Goal: Transaction & Acquisition: Book appointment/travel/reservation

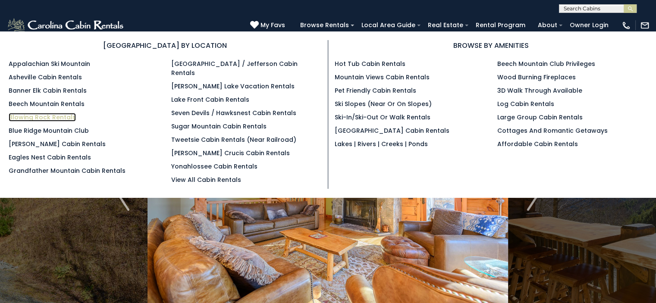
click at [56, 116] on link "Blowing Rock Rentals" at bounding box center [42, 117] width 67 height 9
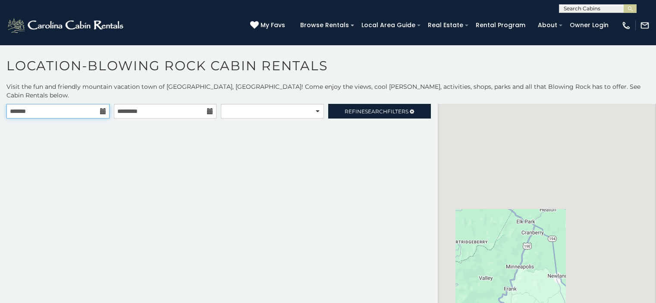
click at [67, 104] on input "text" at bounding box center [57, 111] width 103 height 15
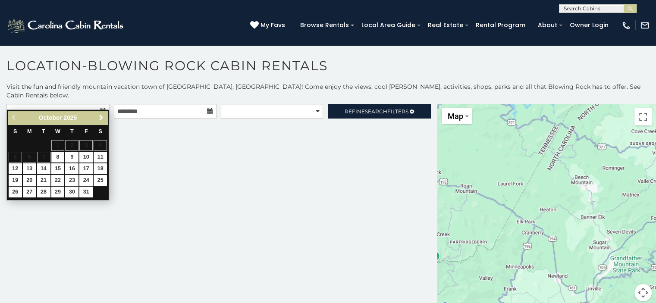
click at [99, 119] on span "Next" at bounding box center [101, 117] width 7 height 7
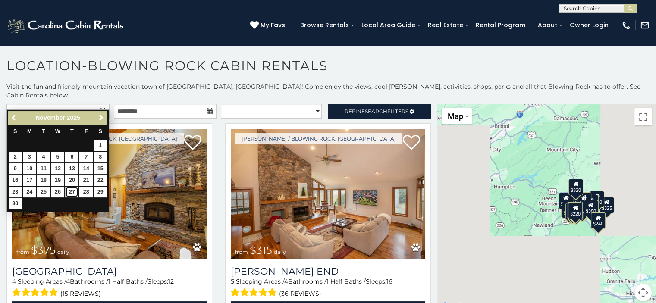
click at [76, 190] on link "27" at bounding box center [71, 192] width 13 height 11
type input "**********"
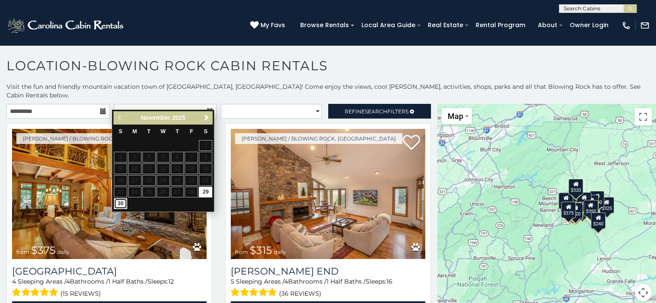
click at [119, 200] on link "30" at bounding box center [120, 203] width 13 height 11
type input "**********"
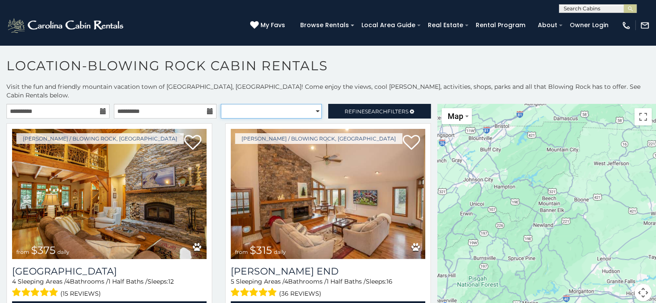
click at [277, 104] on select "**********" at bounding box center [271, 111] width 101 height 15
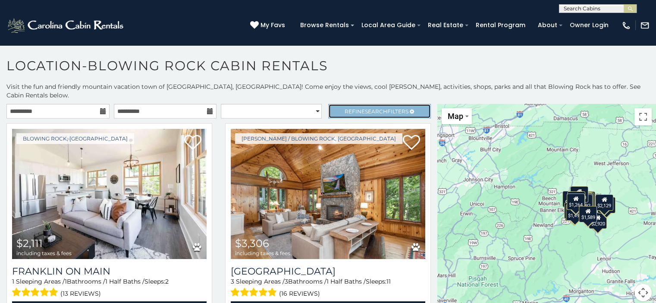
click at [348, 108] on span "Refine Search Filters" at bounding box center [376, 111] width 64 height 6
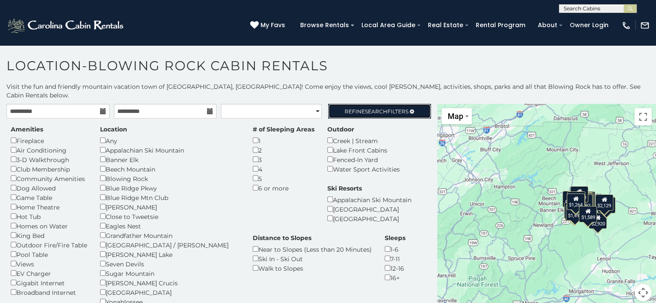
scroll to position [43, 0]
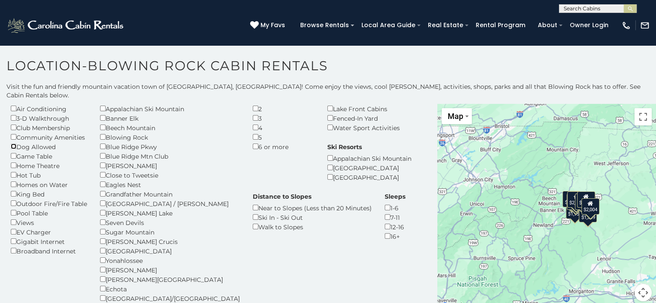
scroll to position [43, 0]
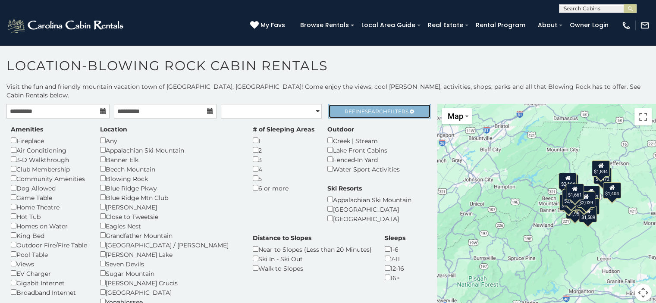
click at [355, 108] on span "Refine Search Filters" at bounding box center [376, 111] width 64 height 6
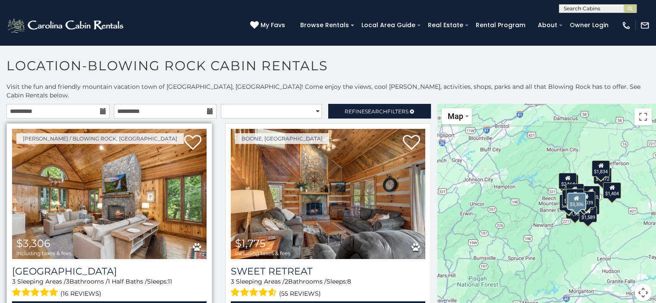
click at [135, 161] on img at bounding box center [109, 194] width 194 height 130
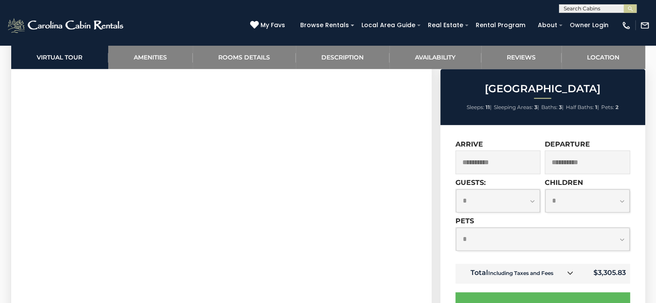
scroll to position [474, 0]
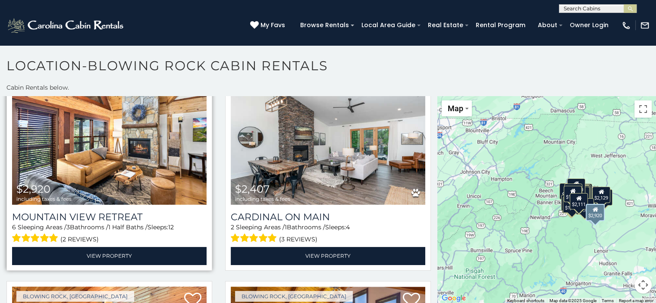
scroll to position [259, 0]
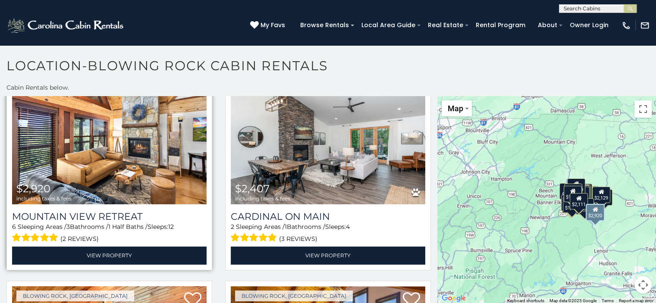
click at [159, 168] on img at bounding box center [109, 139] width 194 height 130
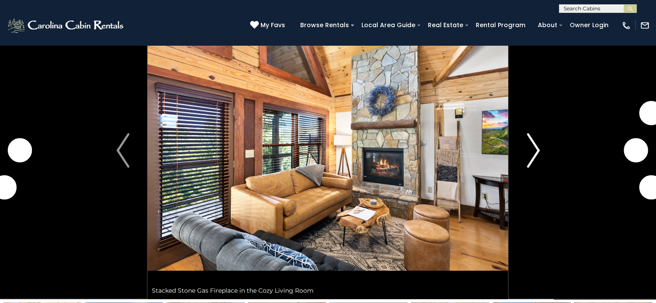
click at [526, 148] on button "Next" at bounding box center [533, 150] width 50 height 297
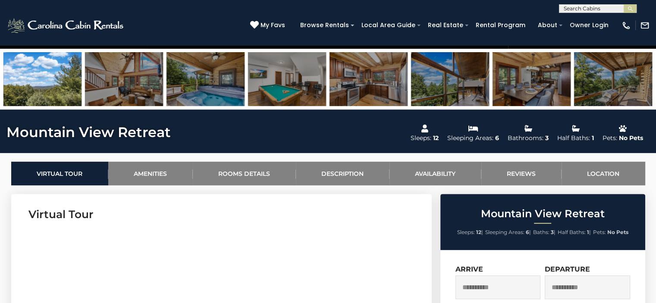
scroll to position [43, 0]
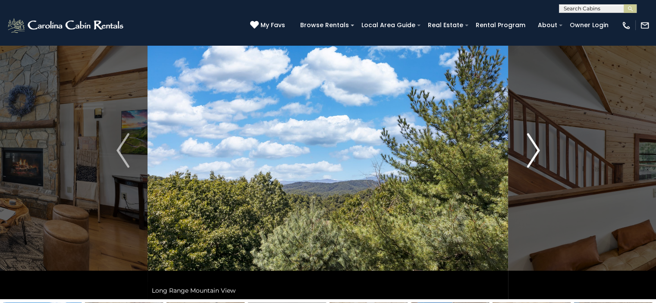
click at [528, 153] on img "Next" at bounding box center [532, 150] width 13 height 34
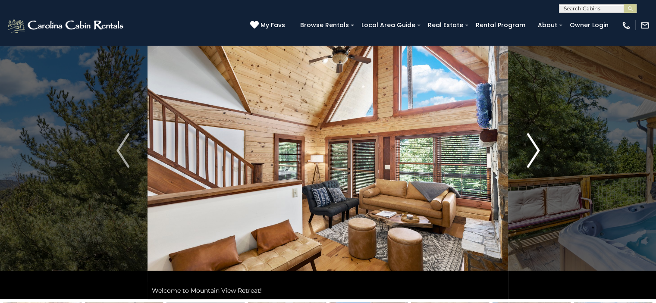
click at [527, 153] on img "Next" at bounding box center [532, 150] width 13 height 34
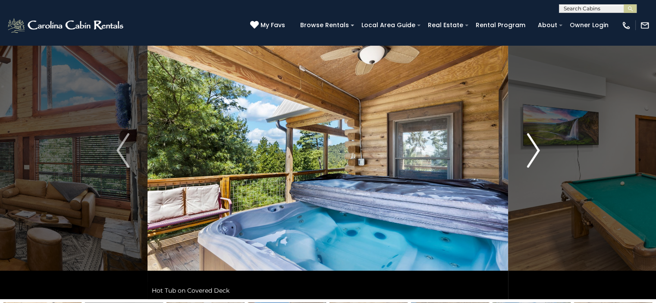
click at [527, 153] on img "Next" at bounding box center [532, 150] width 13 height 34
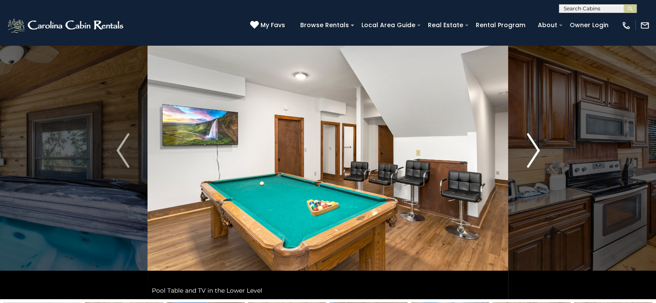
click at [527, 153] on img "Next" at bounding box center [532, 150] width 13 height 34
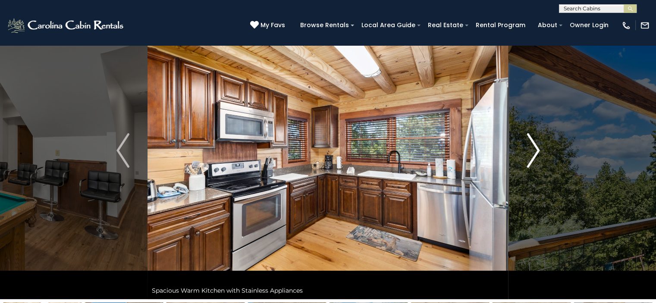
click at [527, 153] on img "Next" at bounding box center [532, 150] width 13 height 34
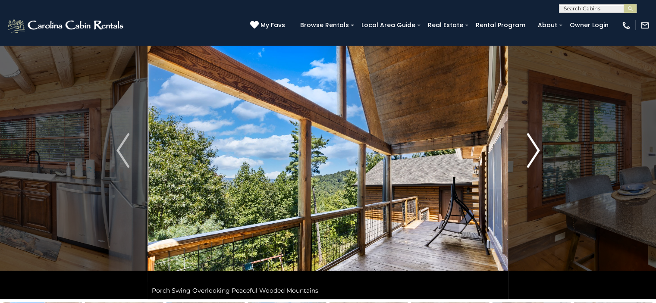
click at [527, 153] on img "Next" at bounding box center [532, 150] width 13 height 34
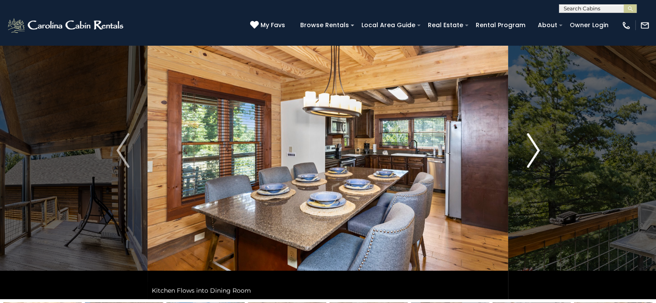
click at [527, 153] on img "Next" at bounding box center [532, 150] width 13 height 34
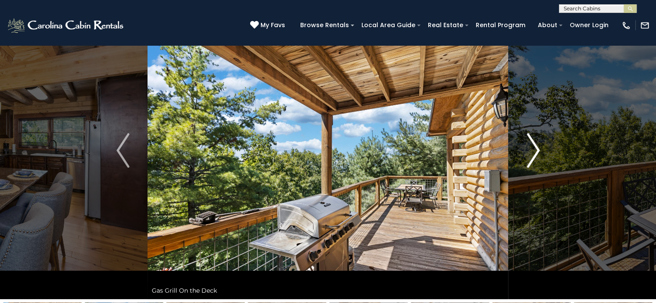
click at [527, 153] on img "Next" at bounding box center [532, 150] width 13 height 34
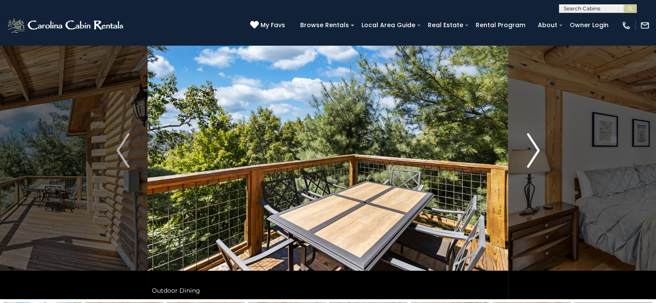
click at [527, 153] on img "Next" at bounding box center [532, 150] width 13 height 34
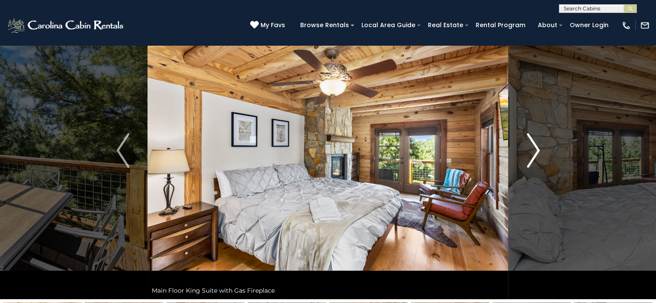
click at [527, 153] on img "Next" at bounding box center [532, 150] width 13 height 34
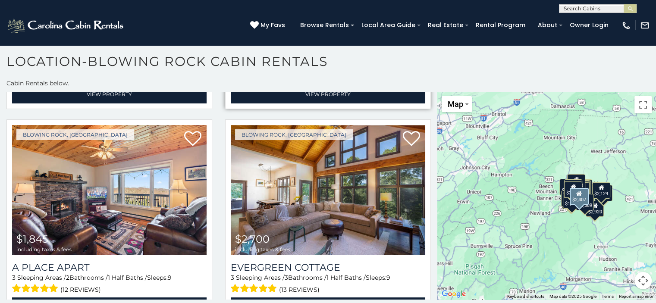
scroll to position [474, 0]
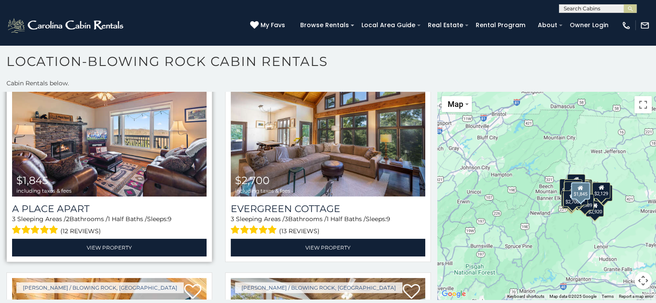
click at [157, 114] on img at bounding box center [109, 131] width 194 height 130
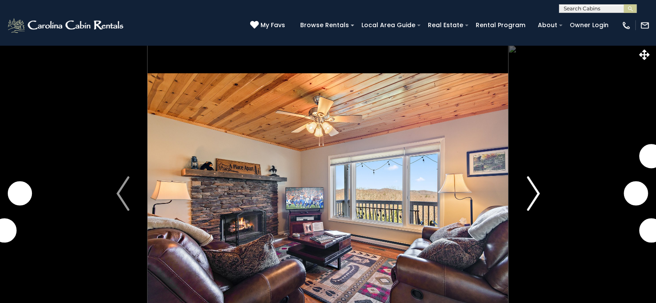
click at [533, 188] on img "Next" at bounding box center [532, 193] width 13 height 34
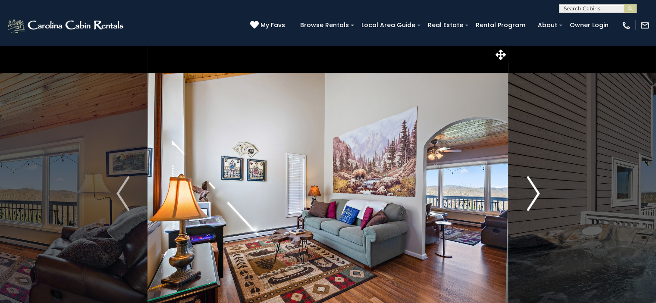
click at [533, 188] on img "Next" at bounding box center [532, 193] width 13 height 34
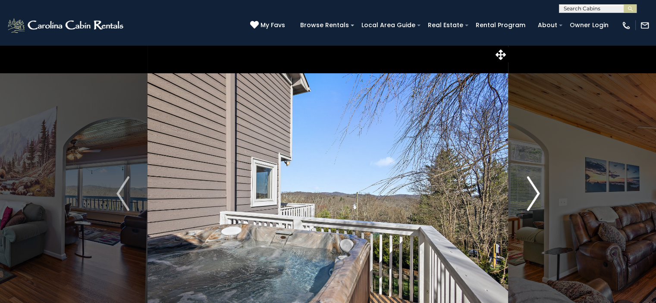
click at [533, 188] on img "Next" at bounding box center [532, 193] width 13 height 34
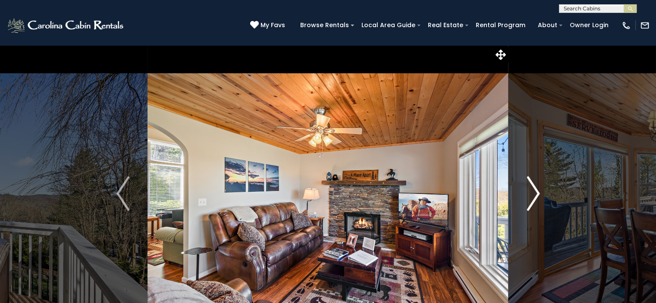
click at [533, 188] on img "Next" at bounding box center [532, 193] width 13 height 34
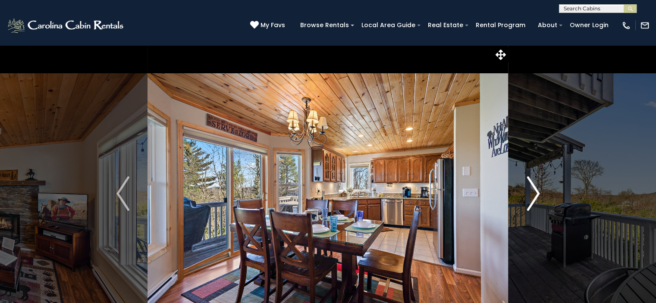
click at [533, 188] on img "Next" at bounding box center [532, 193] width 13 height 34
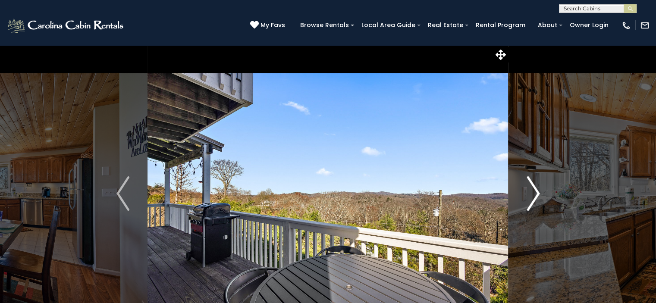
click at [533, 188] on img "Next" at bounding box center [532, 193] width 13 height 34
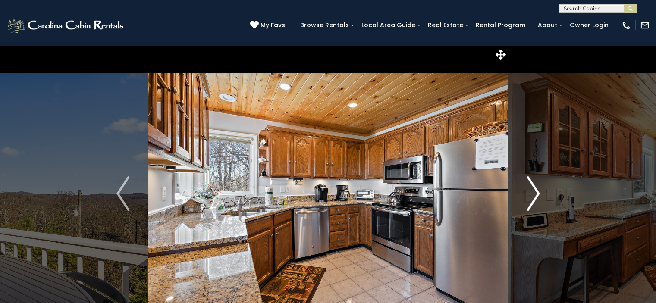
click at [533, 188] on img "Next" at bounding box center [532, 193] width 13 height 34
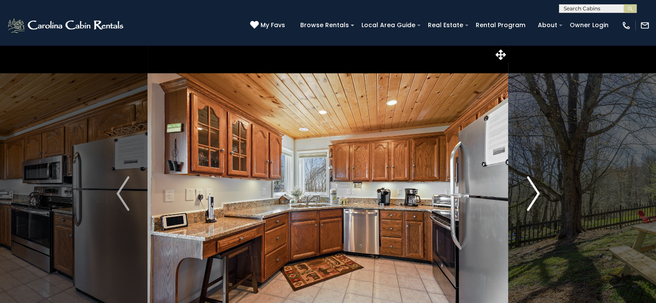
click at [533, 188] on img "Next" at bounding box center [532, 193] width 13 height 34
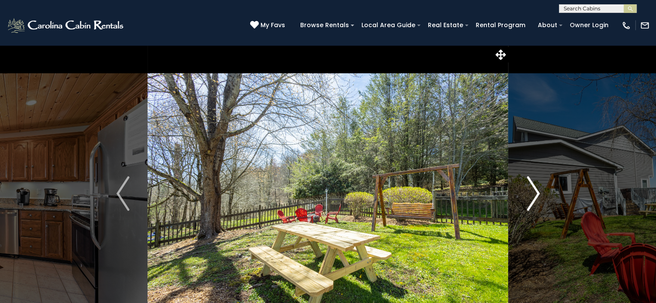
click at [533, 188] on img "Next" at bounding box center [532, 193] width 13 height 34
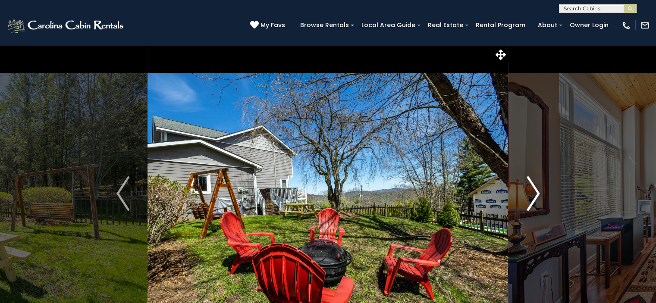
click at [533, 188] on img "Next" at bounding box center [532, 193] width 13 height 34
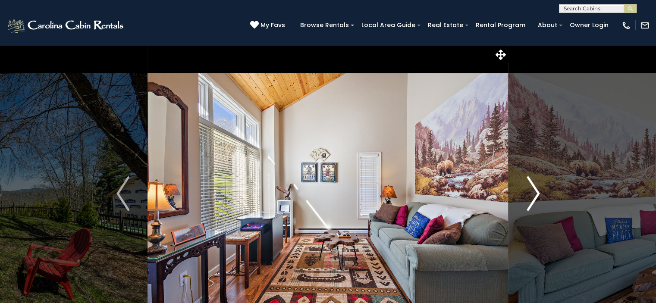
click at [533, 188] on img "Next" at bounding box center [532, 193] width 13 height 34
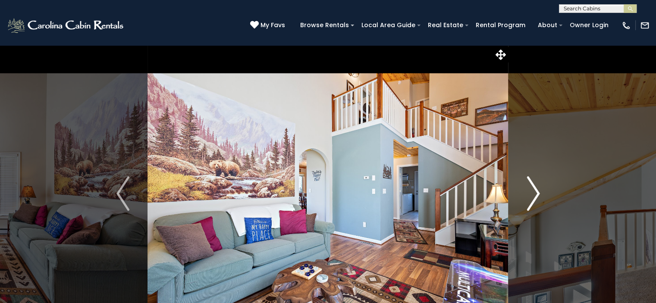
click at [533, 188] on img "Next" at bounding box center [532, 193] width 13 height 34
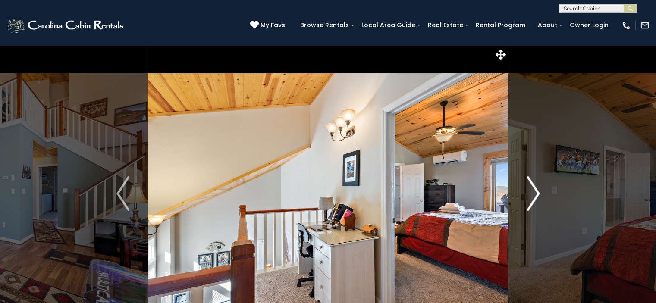
click at [533, 188] on img "Next" at bounding box center [532, 193] width 13 height 34
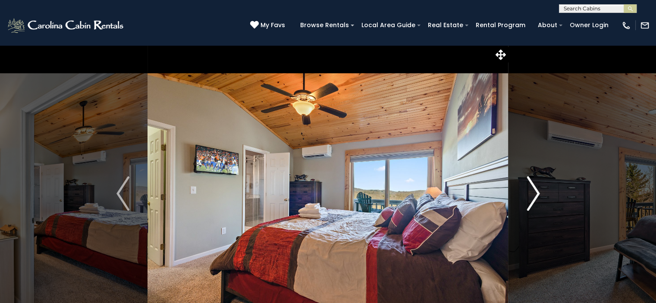
click at [533, 188] on img "Next" at bounding box center [532, 193] width 13 height 34
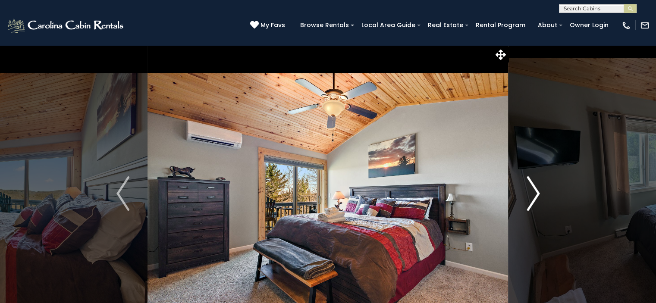
click at [533, 188] on img "Next" at bounding box center [532, 193] width 13 height 34
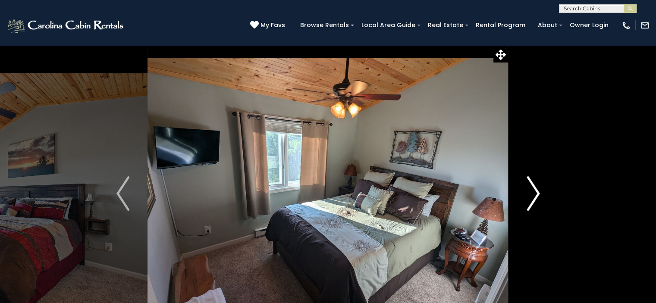
click at [533, 188] on img "Next" at bounding box center [532, 193] width 13 height 34
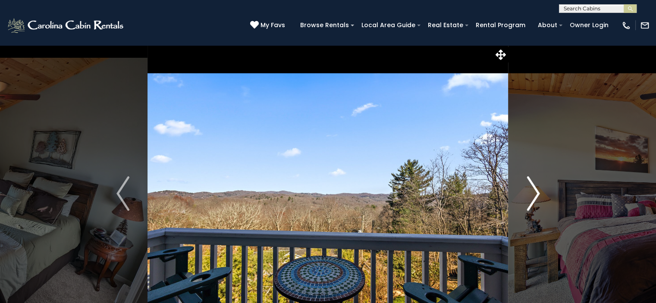
click at [533, 188] on img "Next" at bounding box center [532, 193] width 13 height 34
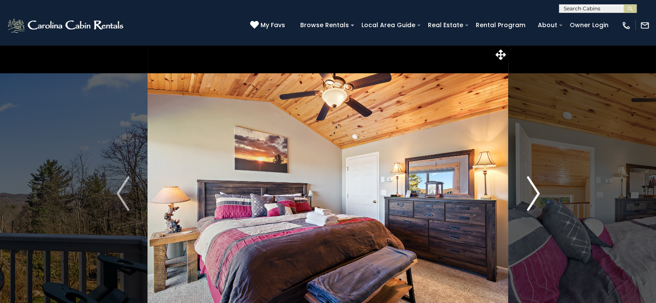
click at [533, 188] on img "Next" at bounding box center [532, 193] width 13 height 34
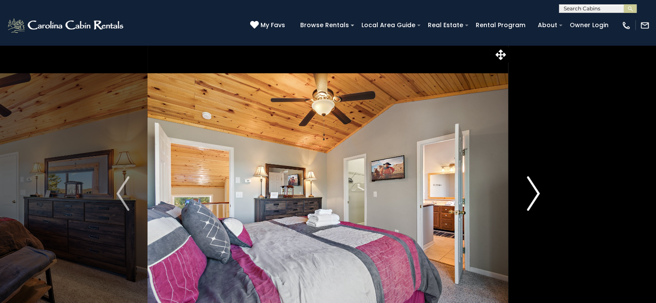
click at [533, 188] on img "Next" at bounding box center [532, 193] width 13 height 34
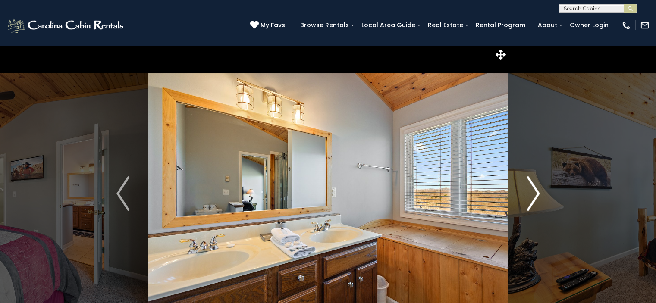
click at [533, 188] on img "Next" at bounding box center [532, 193] width 13 height 34
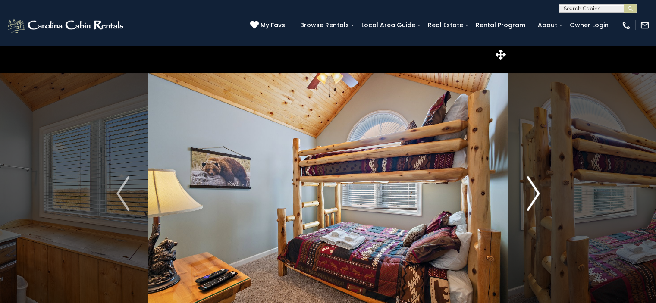
click at [533, 188] on img "Next" at bounding box center [532, 193] width 13 height 34
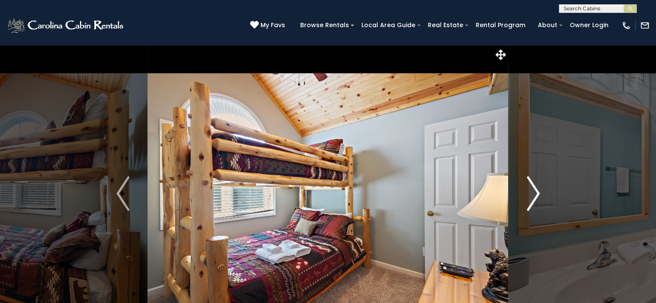
click at [533, 188] on img "Next" at bounding box center [532, 193] width 13 height 34
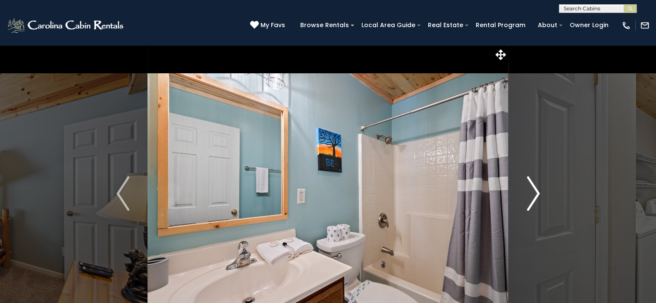
click at [533, 188] on img "Next" at bounding box center [532, 193] width 13 height 34
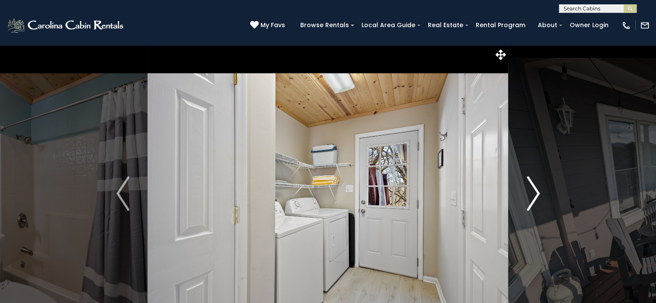
click at [533, 188] on img "Next" at bounding box center [532, 193] width 13 height 34
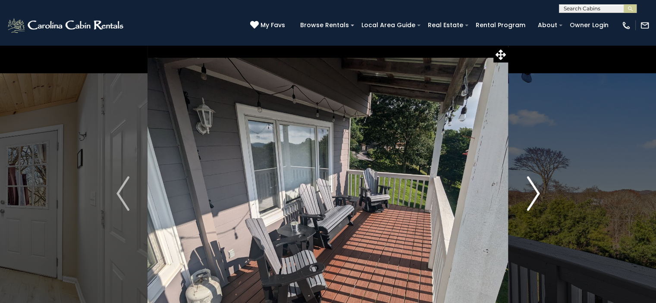
click at [533, 188] on img "Next" at bounding box center [532, 193] width 13 height 34
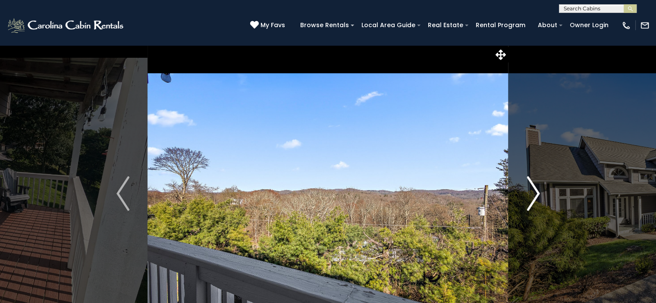
click at [533, 188] on img "Next" at bounding box center [532, 193] width 13 height 34
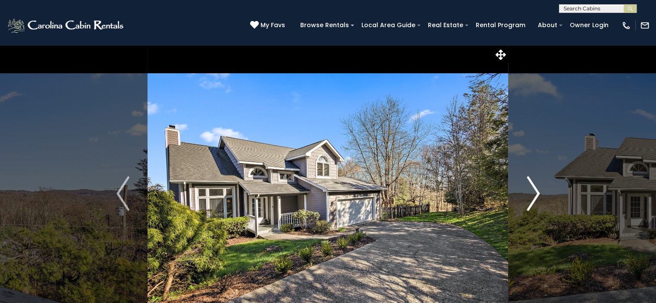
click at [533, 188] on img "Next" at bounding box center [532, 193] width 13 height 34
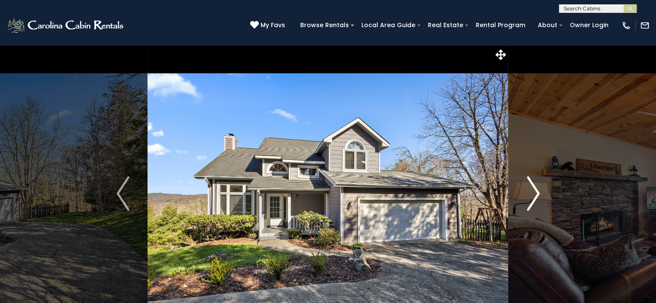
click at [533, 188] on img "Next" at bounding box center [532, 193] width 13 height 34
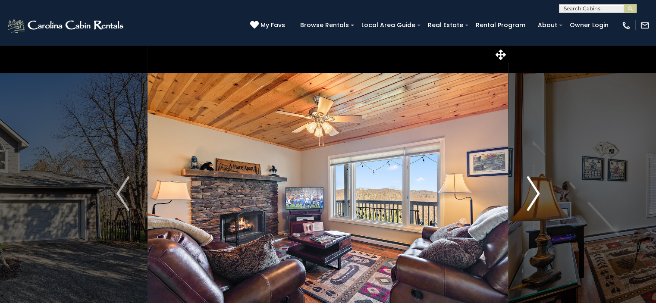
click at [533, 188] on img "Next" at bounding box center [532, 193] width 13 height 34
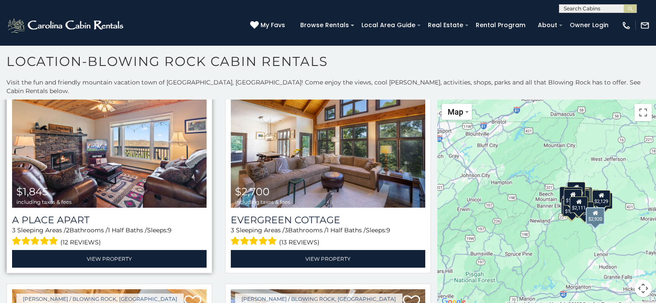
scroll to position [474, 0]
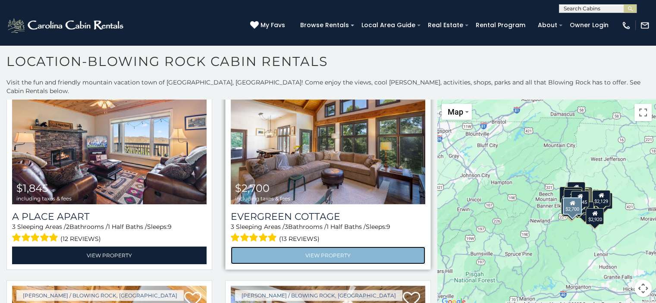
click at [300, 247] on link "View Property" at bounding box center [328, 256] width 194 height 18
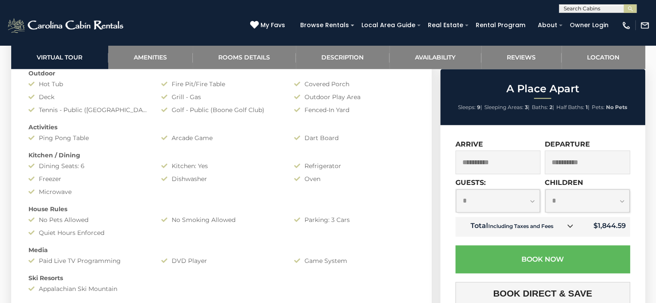
scroll to position [776, 0]
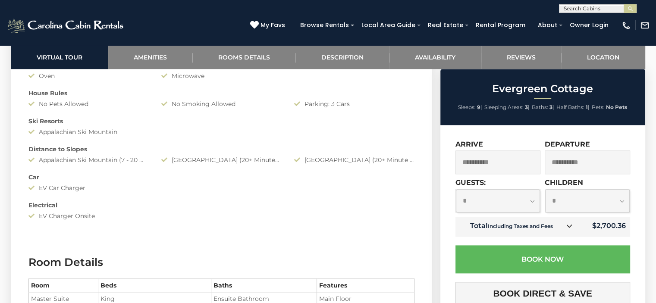
scroll to position [819, 0]
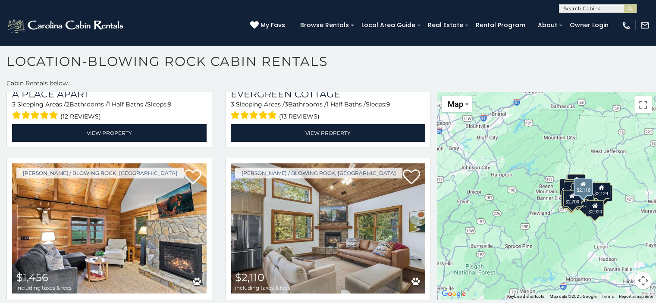
scroll to position [647, 0]
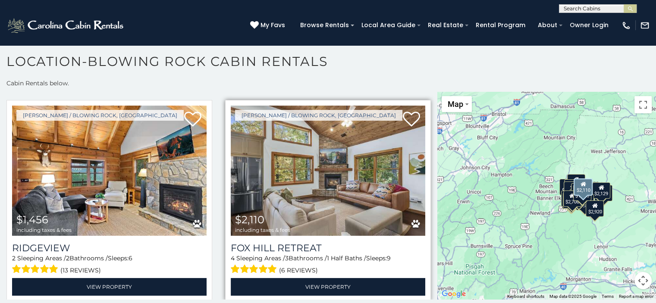
click at [302, 150] on img at bounding box center [328, 171] width 194 height 130
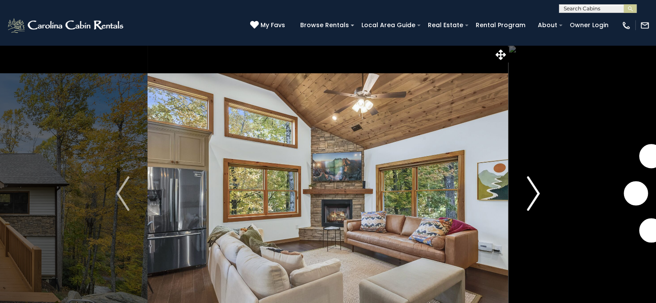
click at [533, 196] on img "Next" at bounding box center [532, 193] width 13 height 34
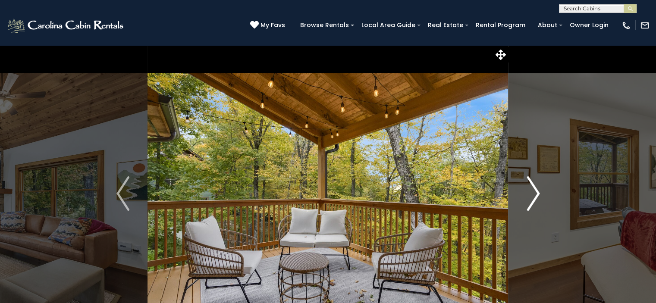
click at [533, 196] on img "Next" at bounding box center [532, 193] width 13 height 34
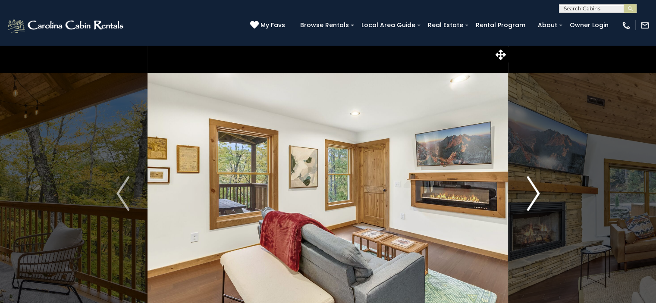
click at [533, 196] on img "Next" at bounding box center [532, 193] width 13 height 34
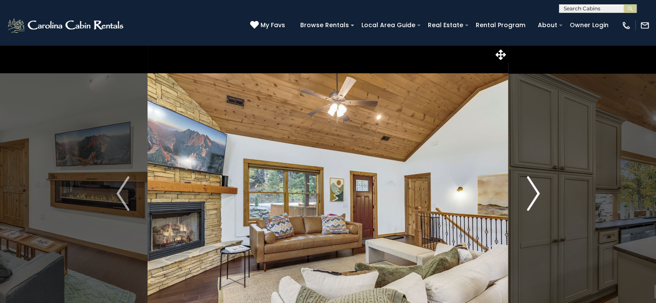
click at [533, 196] on img "Next" at bounding box center [532, 193] width 13 height 34
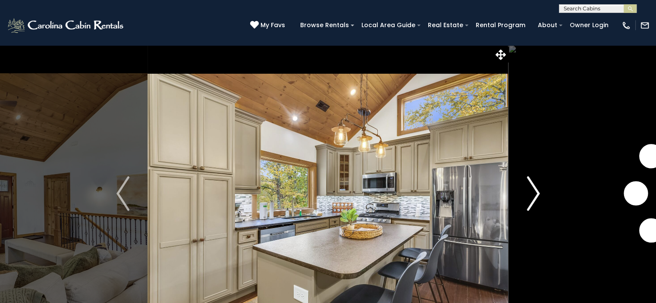
click at [533, 196] on img "Next" at bounding box center [532, 193] width 13 height 34
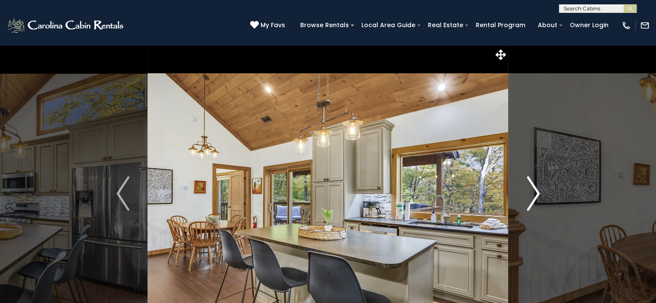
click at [533, 196] on img "Next" at bounding box center [532, 193] width 13 height 34
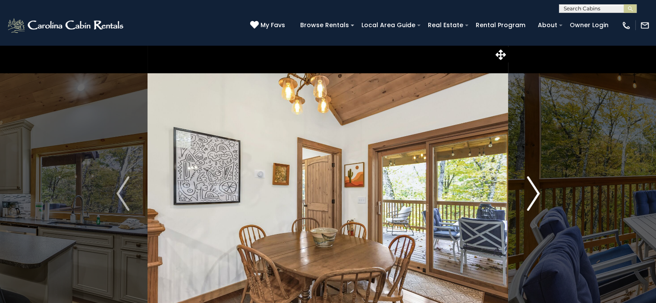
click at [533, 196] on img "Next" at bounding box center [532, 193] width 13 height 34
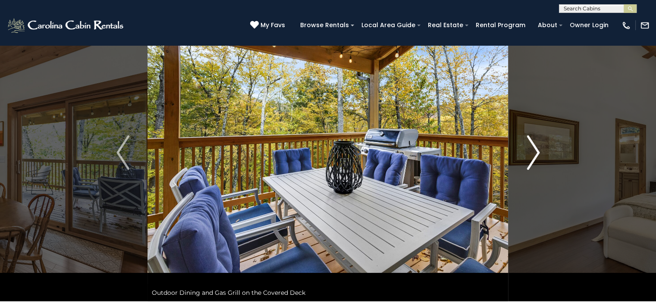
scroll to position [43, 0]
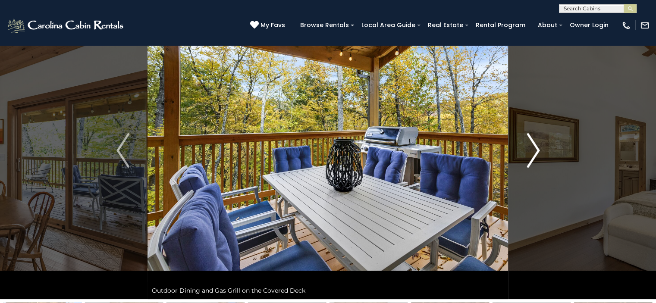
click at [536, 157] on img "Next" at bounding box center [532, 150] width 13 height 34
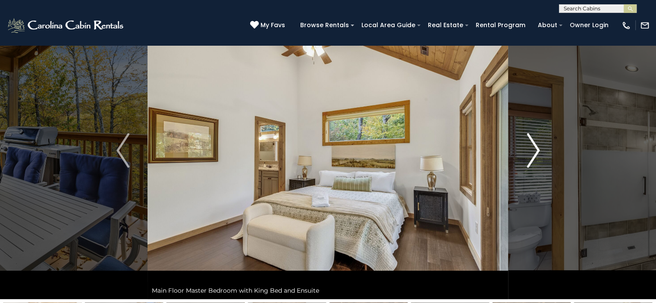
click at [535, 156] on img "Next" at bounding box center [532, 150] width 13 height 34
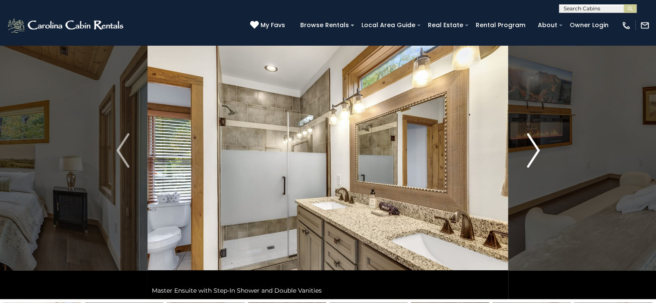
click at [535, 156] on img "Next" at bounding box center [532, 150] width 13 height 34
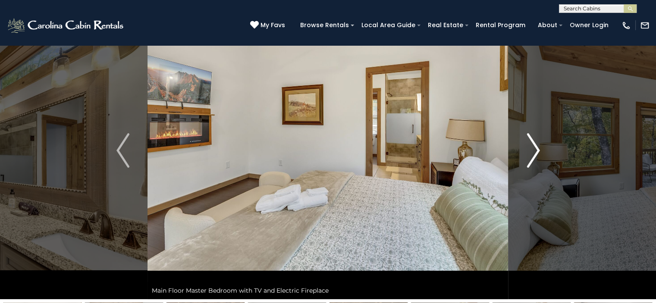
click at [535, 156] on img "Next" at bounding box center [532, 150] width 13 height 34
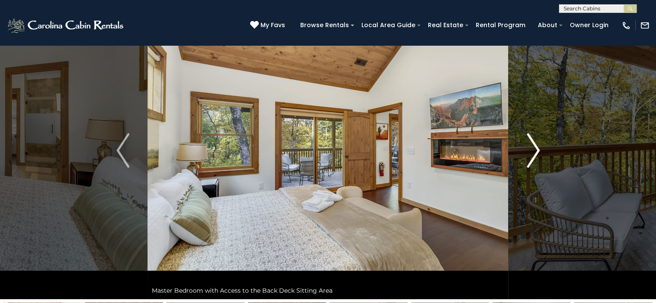
click at [535, 156] on img "Next" at bounding box center [532, 150] width 13 height 34
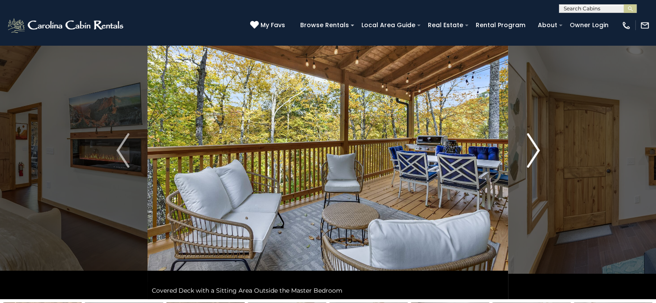
click at [535, 156] on img "Next" at bounding box center [532, 150] width 13 height 34
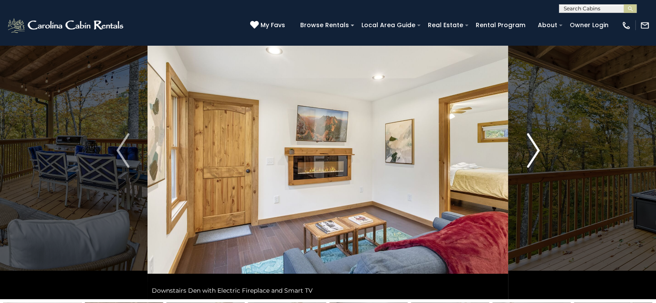
click at [535, 156] on img "Next" at bounding box center [532, 150] width 13 height 34
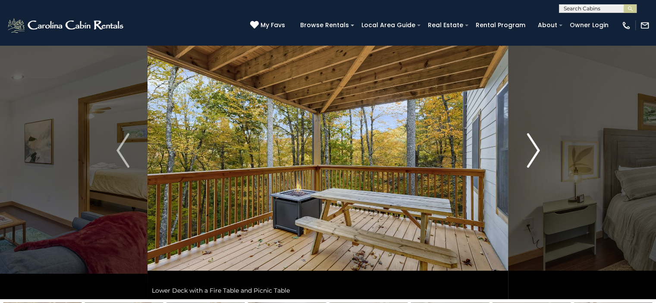
click at [535, 156] on img "Next" at bounding box center [532, 150] width 13 height 34
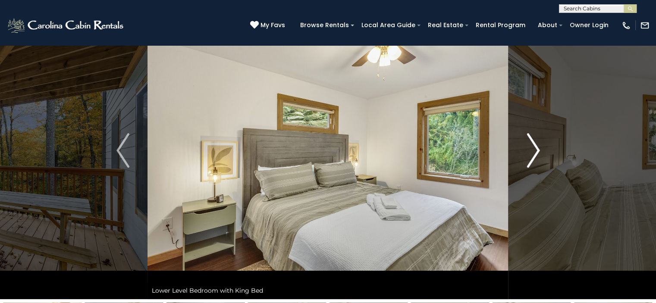
click at [535, 156] on img "Next" at bounding box center [532, 150] width 13 height 34
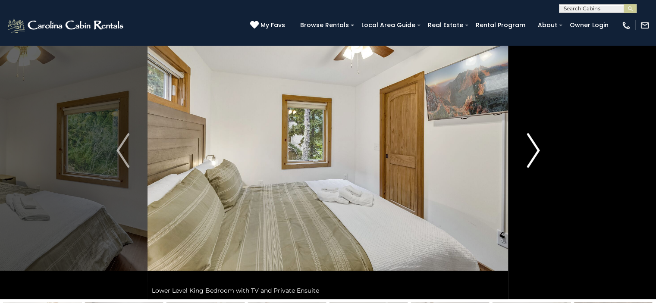
click at [535, 156] on img "Next" at bounding box center [532, 150] width 13 height 34
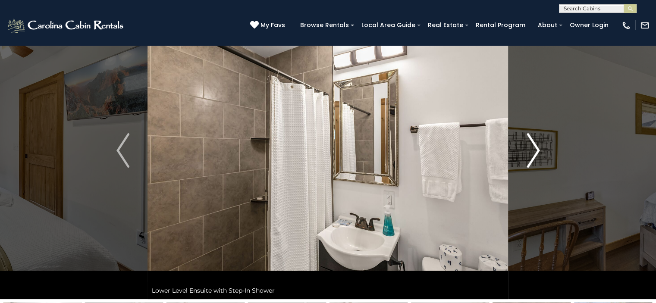
click at [535, 156] on img "Next" at bounding box center [532, 150] width 13 height 34
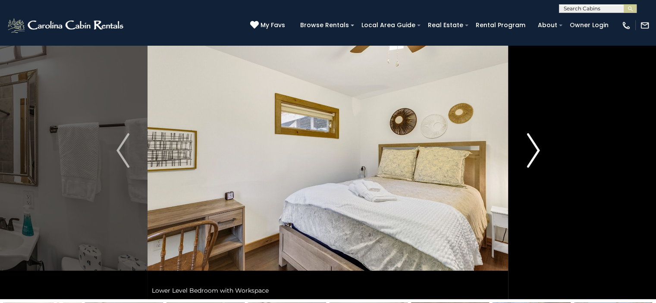
click at [535, 156] on img "Next" at bounding box center [532, 150] width 13 height 34
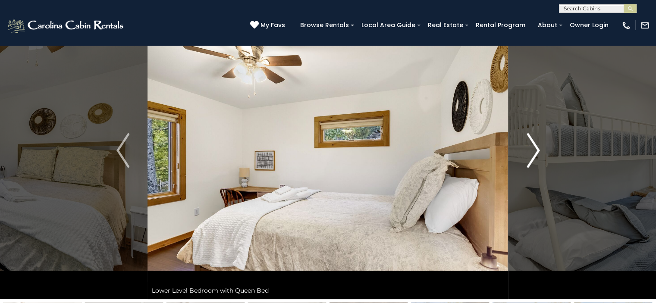
click at [535, 156] on img "Next" at bounding box center [532, 150] width 13 height 34
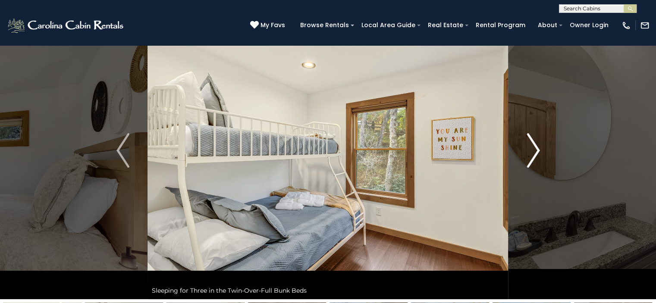
click at [535, 156] on img "Next" at bounding box center [532, 150] width 13 height 34
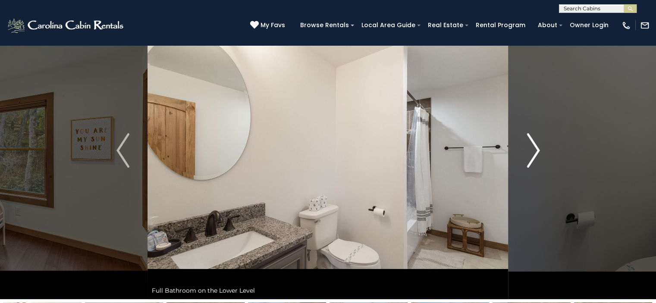
click at [535, 156] on img "Next" at bounding box center [532, 150] width 13 height 34
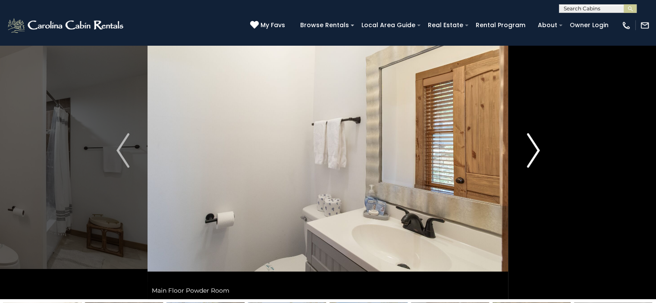
click at [535, 156] on img "Next" at bounding box center [532, 150] width 13 height 34
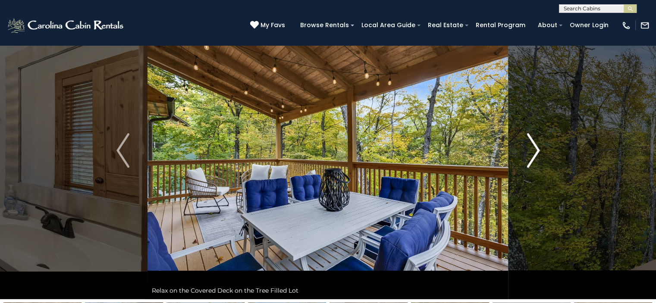
click at [535, 156] on img "Next" at bounding box center [532, 150] width 13 height 34
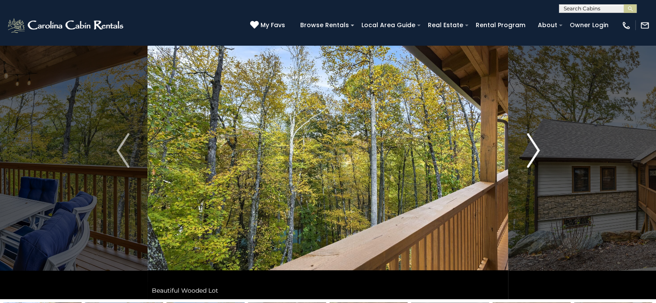
click at [535, 156] on img "Next" at bounding box center [532, 150] width 13 height 34
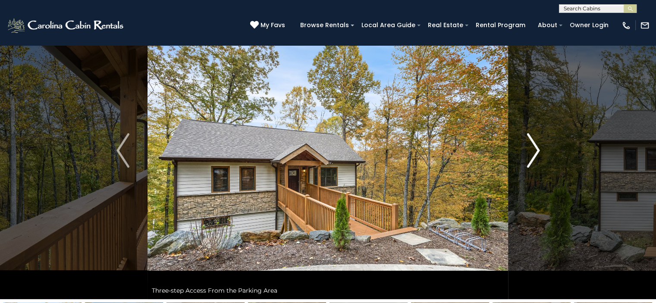
click at [535, 156] on img "Next" at bounding box center [532, 150] width 13 height 34
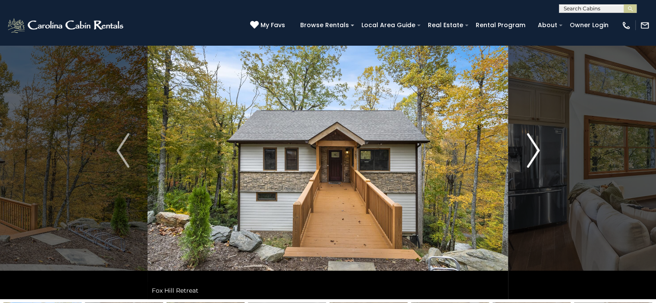
click at [535, 156] on img "Next" at bounding box center [532, 150] width 13 height 34
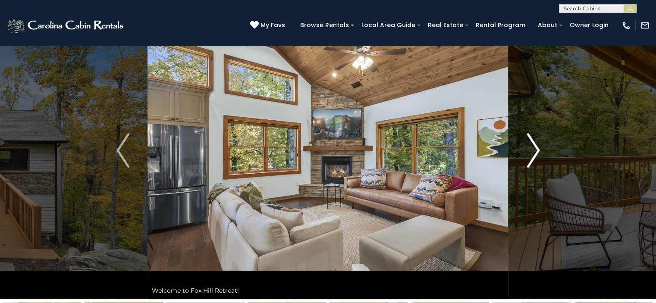
click at [535, 156] on img "Next" at bounding box center [532, 150] width 13 height 34
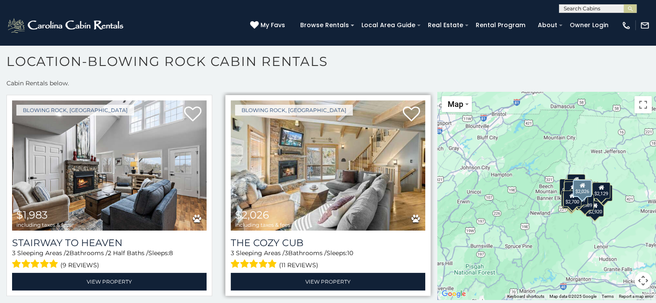
scroll to position [862, 0]
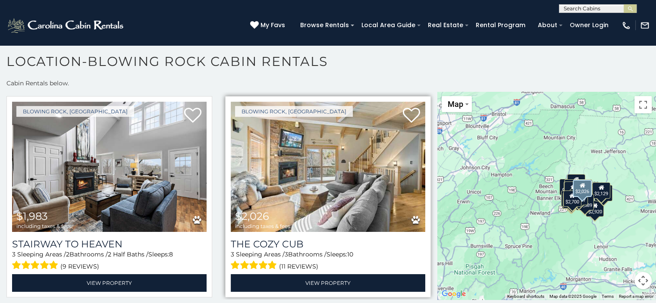
click at [308, 145] on img at bounding box center [328, 167] width 194 height 130
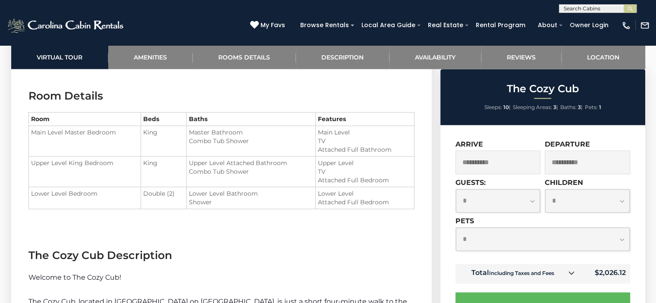
scroll to position [992, 0]
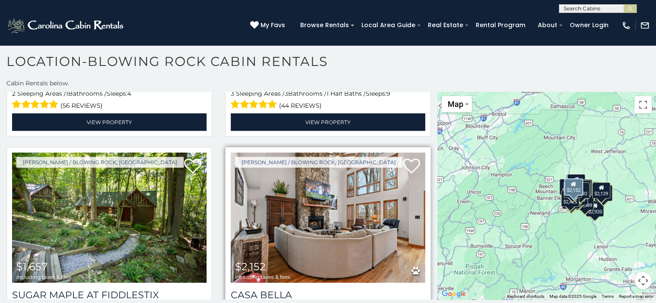
scroll to position [2802, 0]
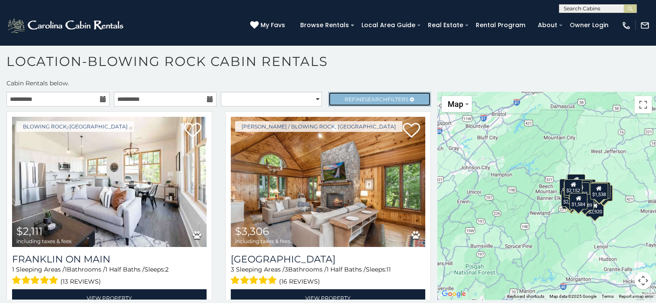
click at [378, 96] on span "Search" at bounding box center [376, 99] width 22 height 6
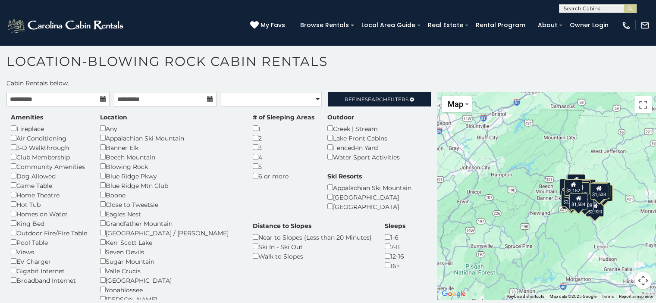
click at [253, 152] on div "4" at bounding box center [284, 156] width 62 height 9
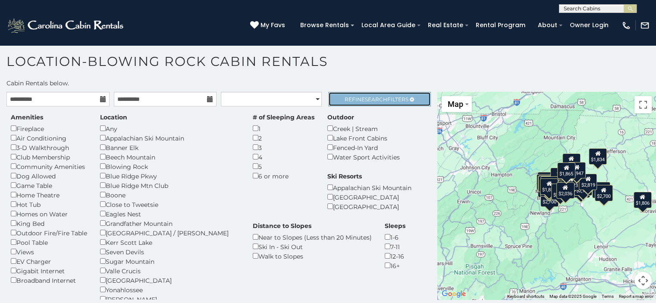
click at [348, 96] on span "Refine Search Filters" at bounding box center [376, 99] width 64 height 6
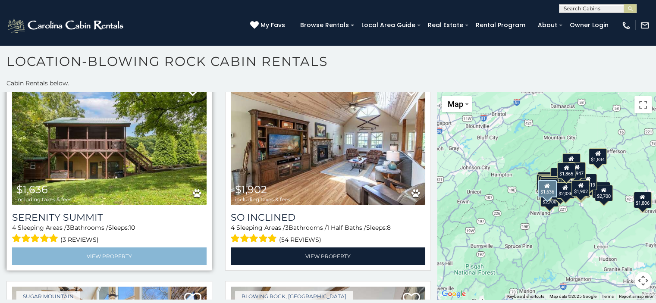
scroll to position [43, 0]
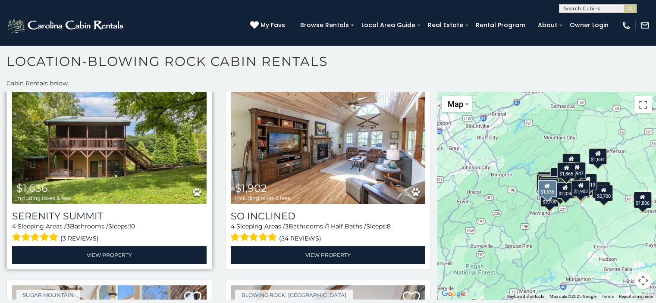
click at [129, 162] on img at bounding box center [109, 139] width 194 height 130
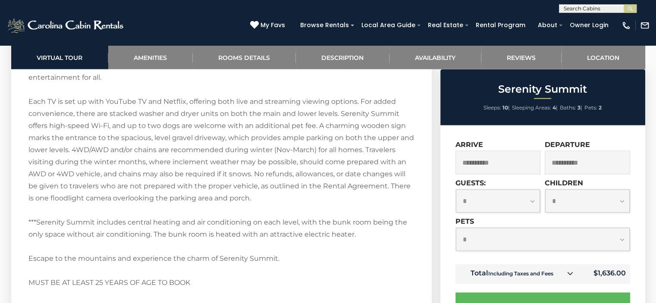
scroll to position [1595, 0]
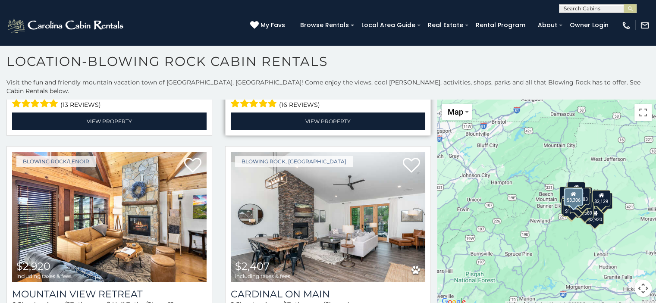
scroll to position [259, 0]
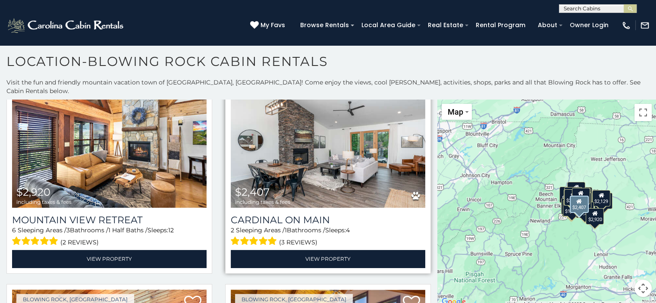
click at [282, 153] on img at bounding box center [328, 143] width 194 height 130
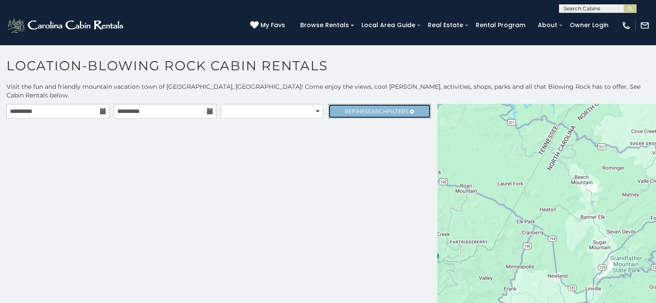
click at [358, 104] on link "Refine Search Filters" at bounding box center [379, 111] width 103 height 15
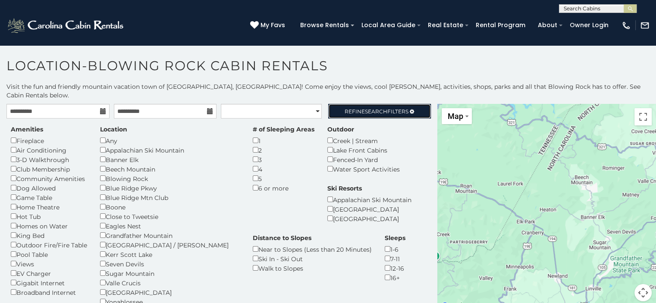
scroll to position [4, 0]
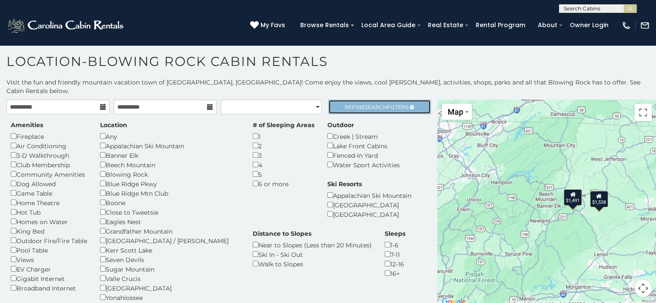
click at [394, 101] on link "Refine Search Filters" at bounding box center [379, 107] width 103 height 15
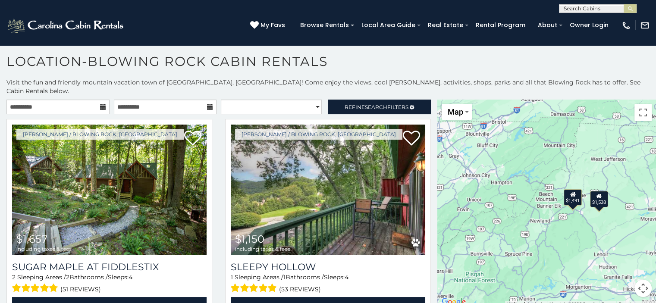
click at [361, 89] on div "**********" at bounding box center [328, 199] width 656 height 242
click at [360, 100] on link "Refine Search Filters" at bounding box center [379, 107] width 103 height 15
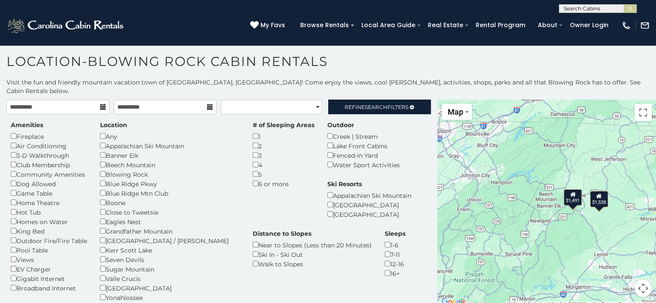
click at [327, 131] on div "Creek | Stream" at bounding box center [363, 135] width 72 height 9
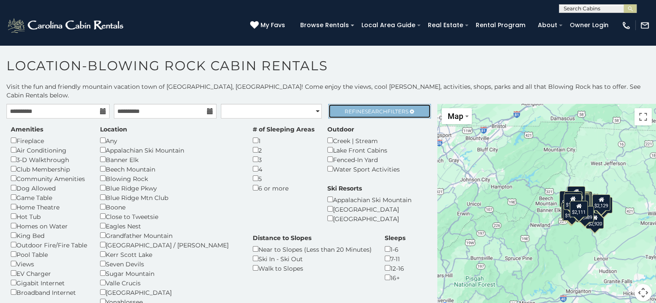
click at [340, 105] on link "Refine Search Filters" at bounding box center [379, 111] width 103 height 15
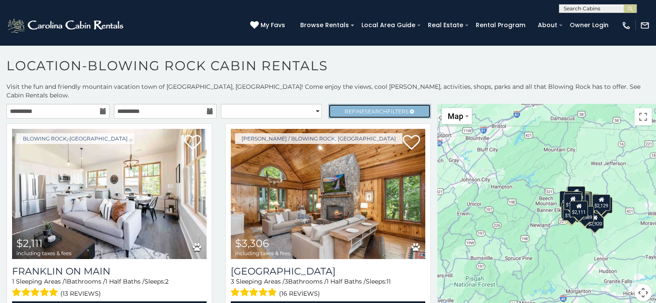
click at [340, 105] on link "Refine Search Filters" at bounding box center [379, 111] width 103 height 15
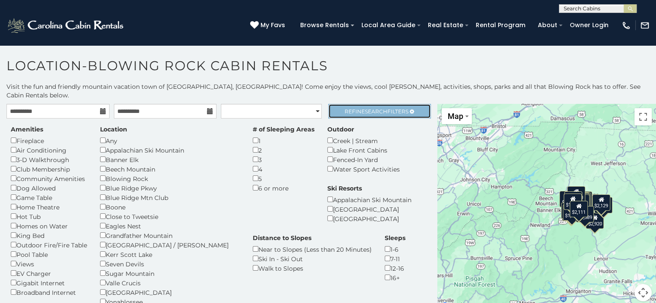
click at [372, 108] on span "Search" at bounding box center [376, 111] width 22 height 6
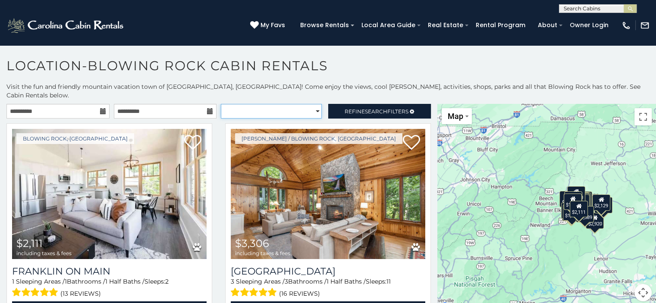
click at [271, 107] on select "**********" at bounding box center [271, 111] width 101 height 15
select select "**********"
click at [221, 104] on select "**********" at bounding box center [271, 111] width 101 height 15
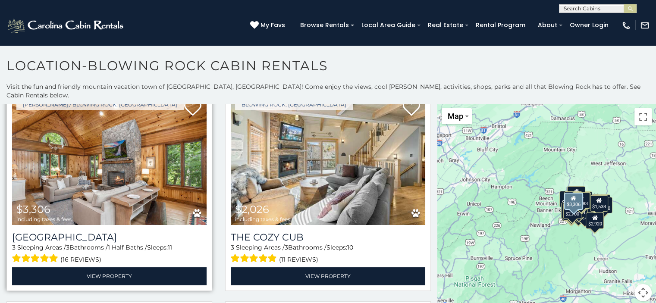
scroll to position [259, 0]
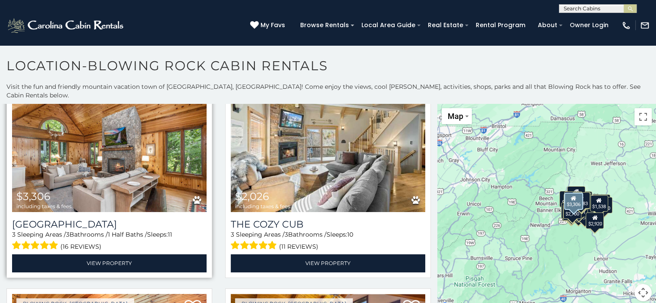
click at [110, 141] on img at bounding box center [109, 147] width 194 height 130
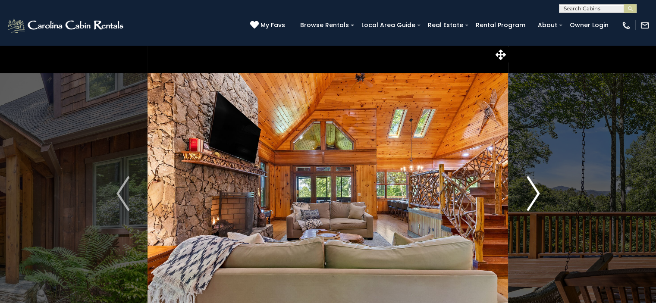
click at [534, 191] on img "Next" at bounding box center [532, 193] width 13 height 34
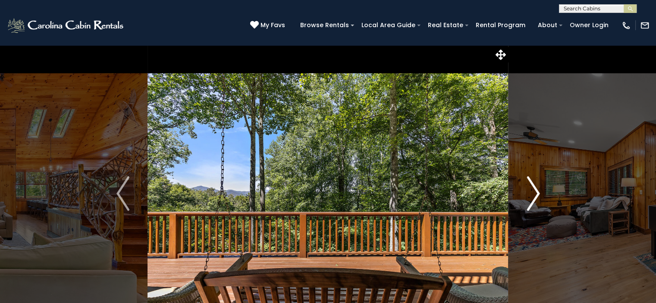
click at [534, 191] on img "Next" at bounding box center [532, 193] width 13 height 34
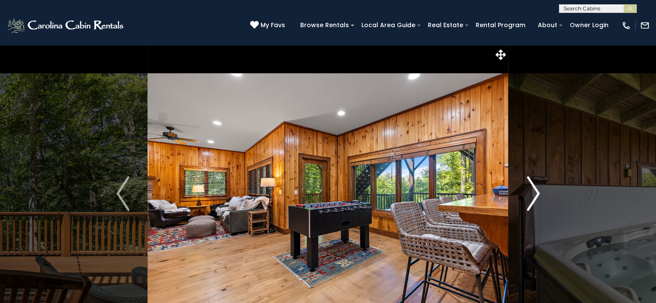
click at [534, 191] on img "Next" at bounding box center [532, 193] width 13 height 34
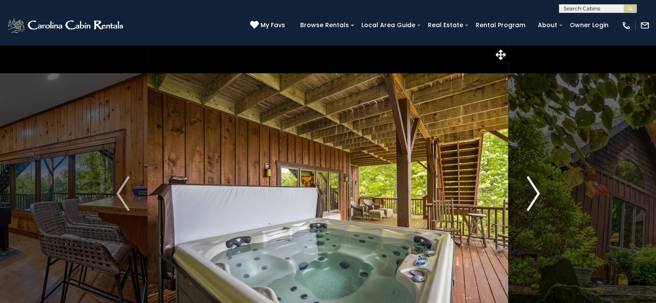
click at [534, 191] on img "Next" at bounding box center [532, 193] width 13 height 34
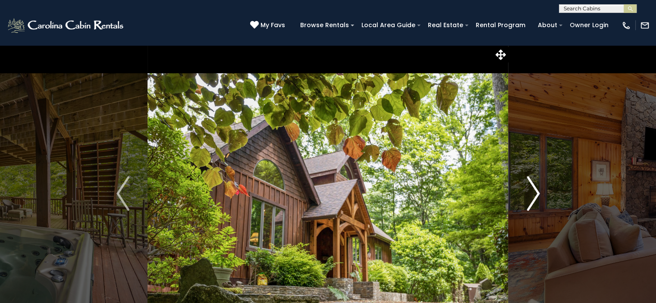
click at [534, 191] on img "Next" at bounding box center [532, 193] width 13 height 34
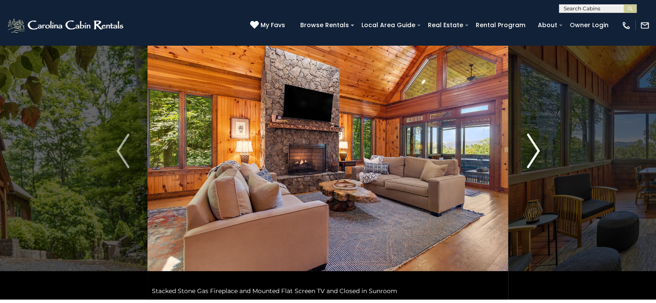
scroll to position [43, 0]
click at [535, 157] on img "Next" at bounding box center [532, 150] width 13 height 34
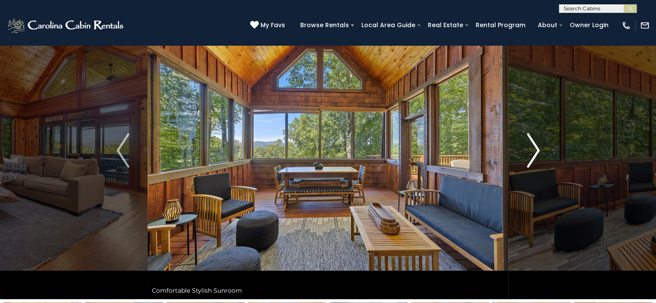
click at [535, 156] on img "Next" at bounding box center [532, 150] width 13 height 34
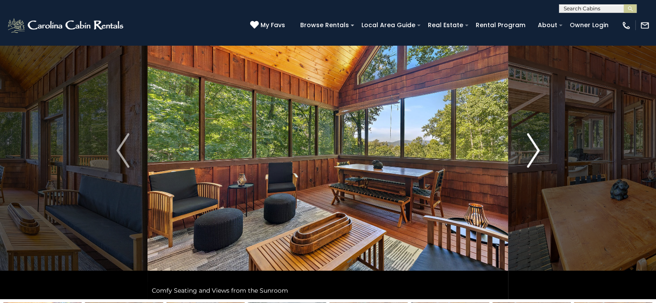
click at [535, 156] on img "Next" at bounding box center [532, 150] width 13 height 34
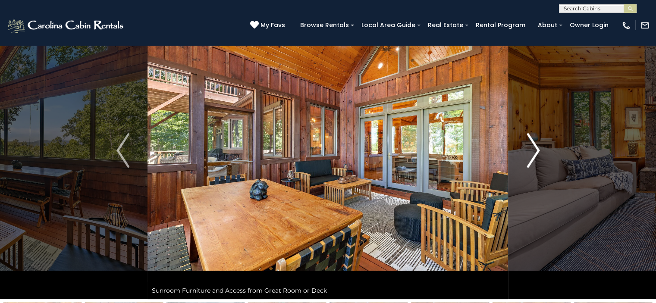
click at [535, 156] on img "Next" at bounding box center [532, 150] width 13 height 34
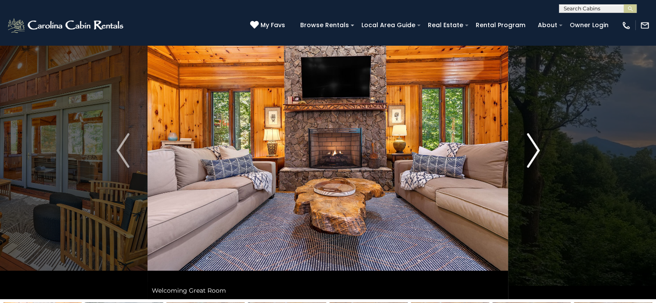
click at [535, 156] on img "Next" at bounding box center [532, 150] width 13 height 34
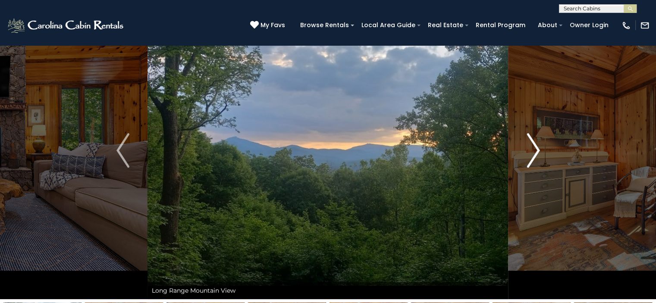
click at [535, 156] on img "Next" at bounding box center [532, 150] width 13 height 34
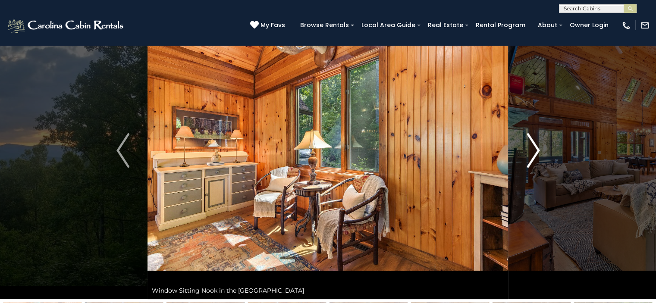
click at [535, 156] on img "Next" at bounding box center [532, 150] width 13 height 34
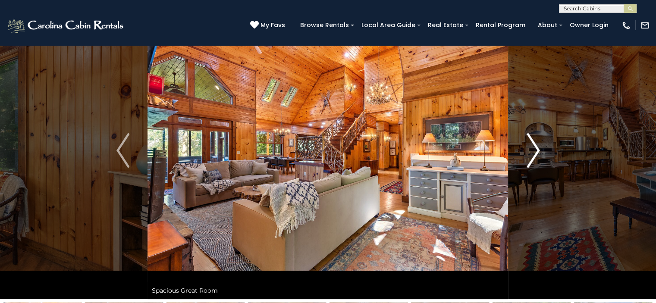
click at [535, 156] on img "Next" at bounding box center [532, 150] width 13 height 34
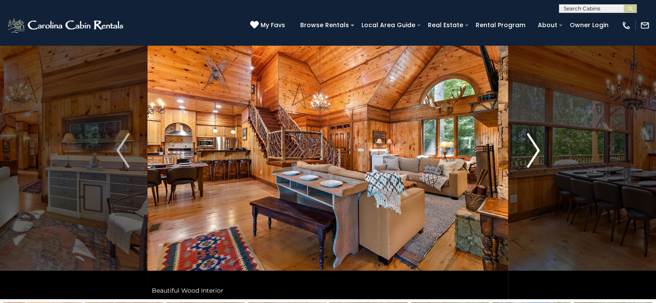
click at [535, 156] on img "Next" at bounding box center [532, 150] width 13 height 34
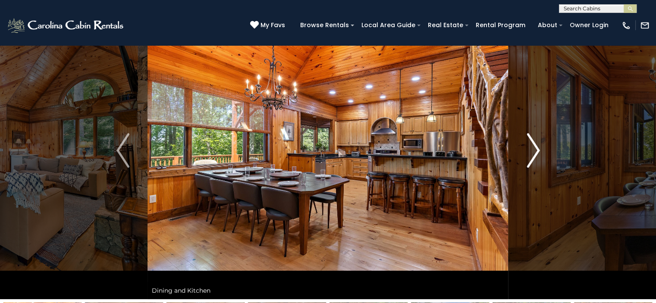
click at [535, 156] on img "Next" at bounding box center [532, 150] width 13 height 34
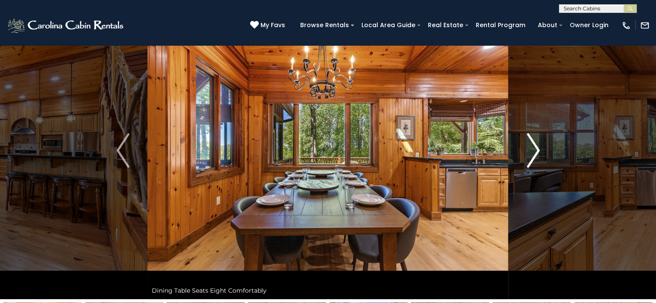
click at [535, 156] on img "Next" at bounding box center [532, 150] width 13 height 34
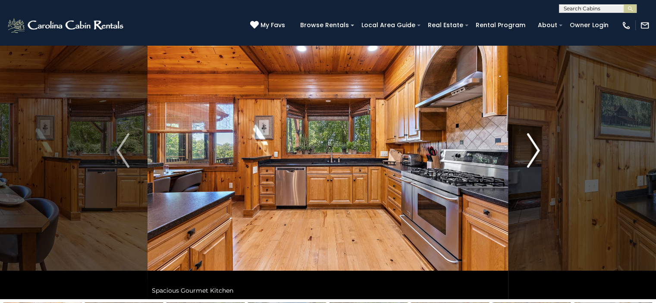
click at [535, 156] on img "Next" at bounding box center [532, 150] width 13 height 34
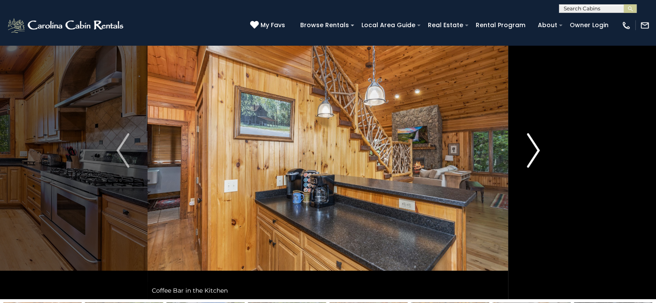
click at [535, 156] on img "Next" at bounding box center [532, 150] width 13 height 34
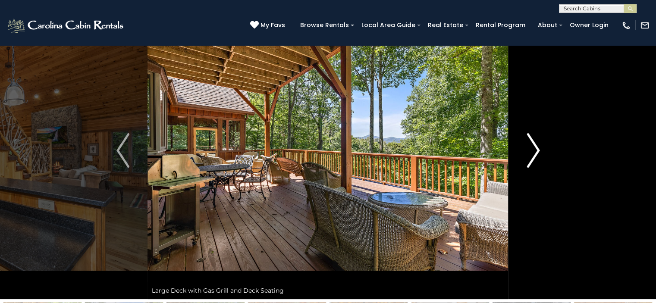
click at [535, 156] on img "Next" at bounding box center [532, 150] width 13 height 34
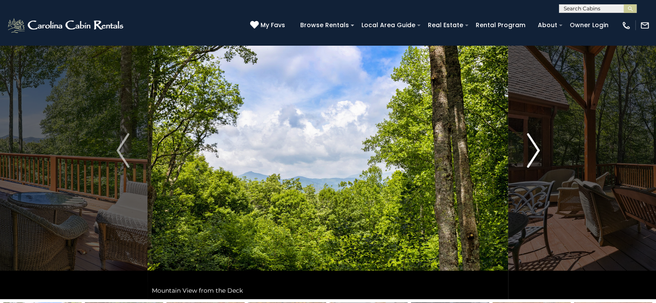
click at [535, 156] on img "Next" at bounding box center [532, 150] width 13 height 34
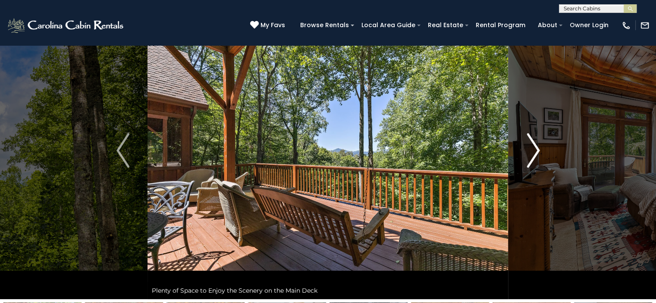
click at [535, 156] on img "Next" at bounding box center [532, 150] width 13 height 34
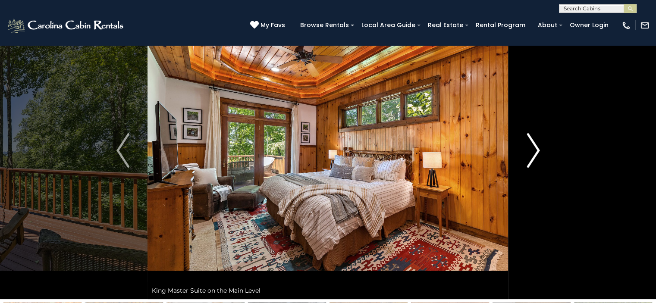
click at [535, 156] on img "Next" at bounding box center [532, 150] width 13 height 34
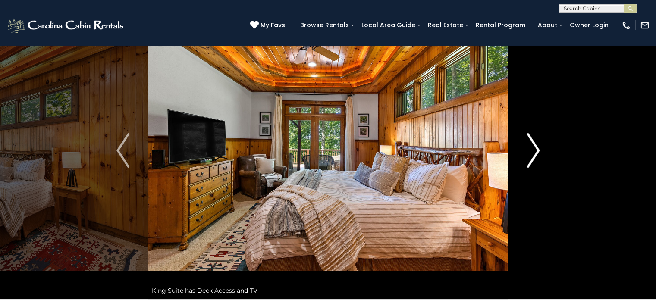
click at [535, 156] on img "Next" at bounding box center [532, 150] width 13 height 34
